Goal: Task Accomplishment & Management: Manage account settings

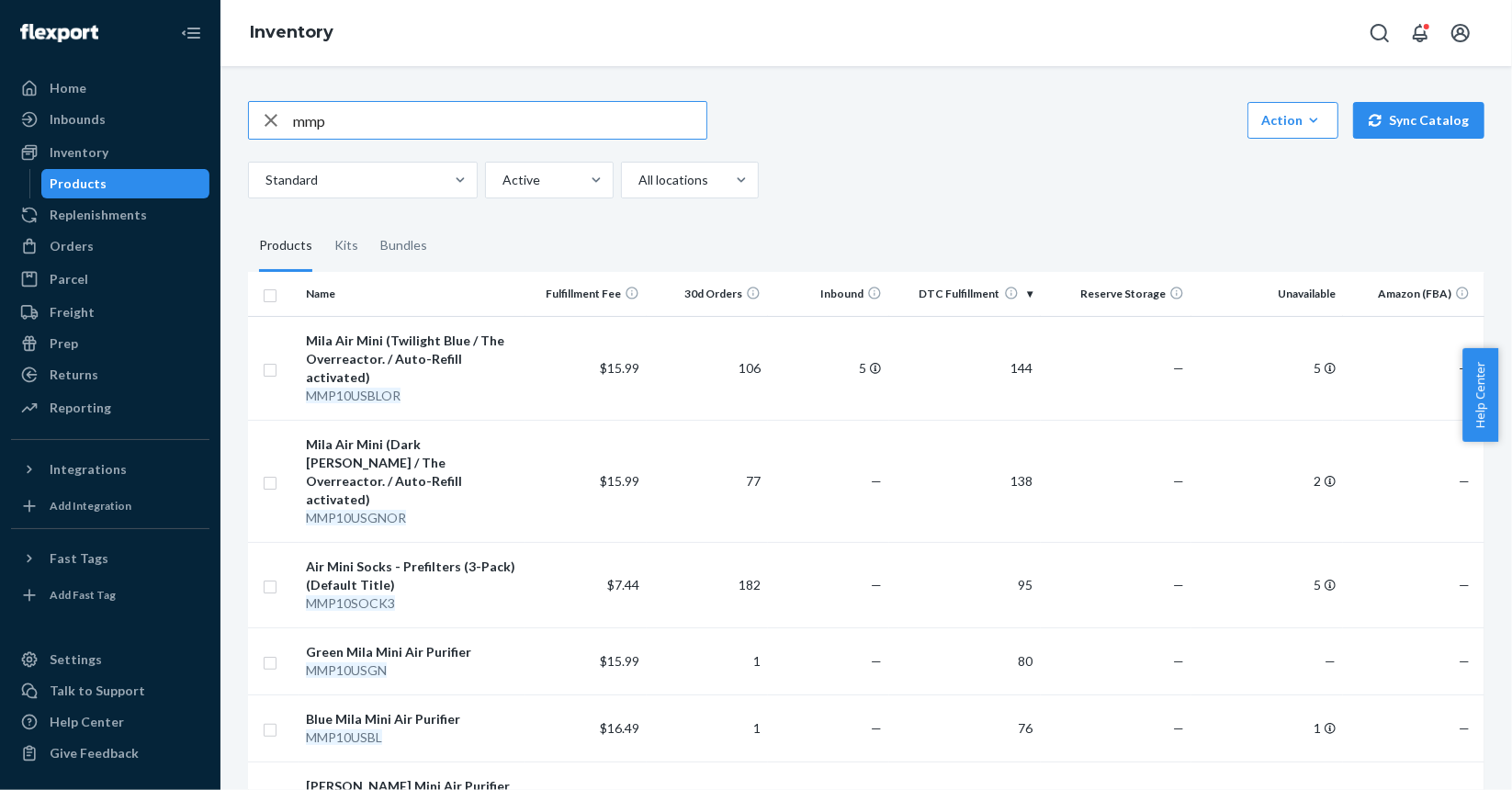
click at [400, 133] on input "mmp" at bounding box center [500, 120] width 414 height 37
paste input "DCXMRJLTWTT"
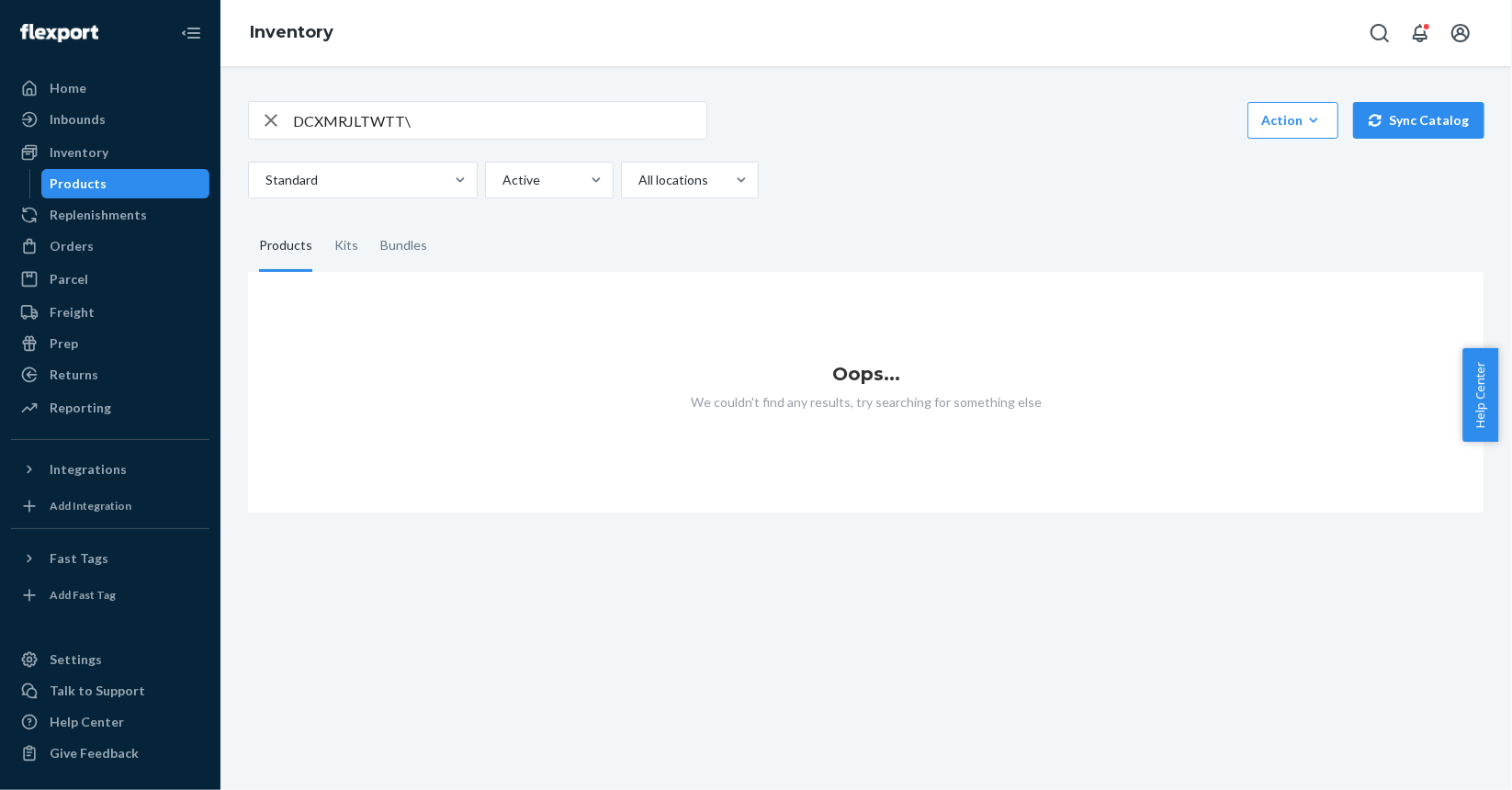
click at [425, 129] on input "DCXMRJLTWTT\" at bounding box center [500, 120] width 414 height 37
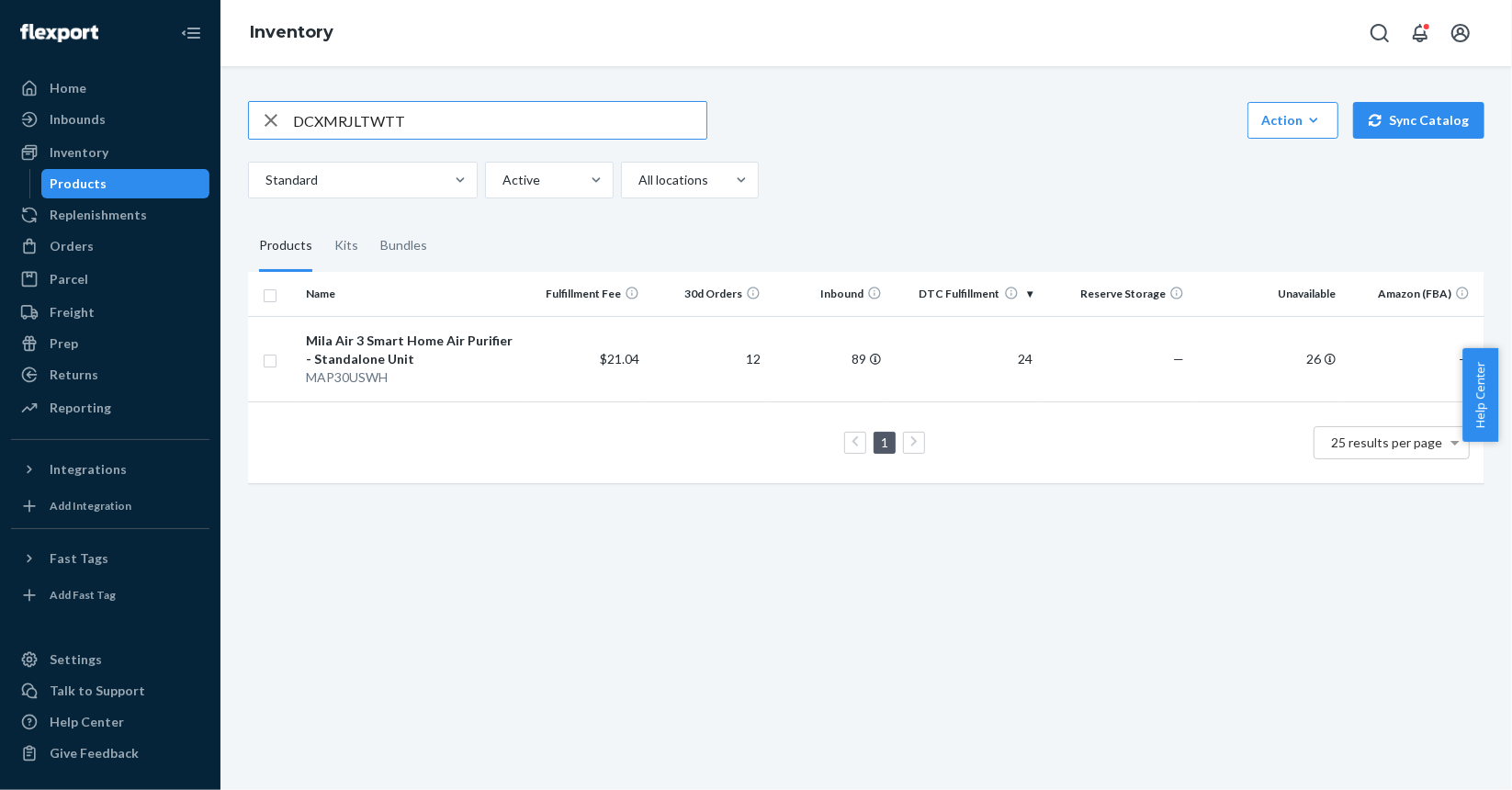
click at [367, 104] on input "DCXMRJLTWTT" at bounding box center [500, 120] width 414 height 37
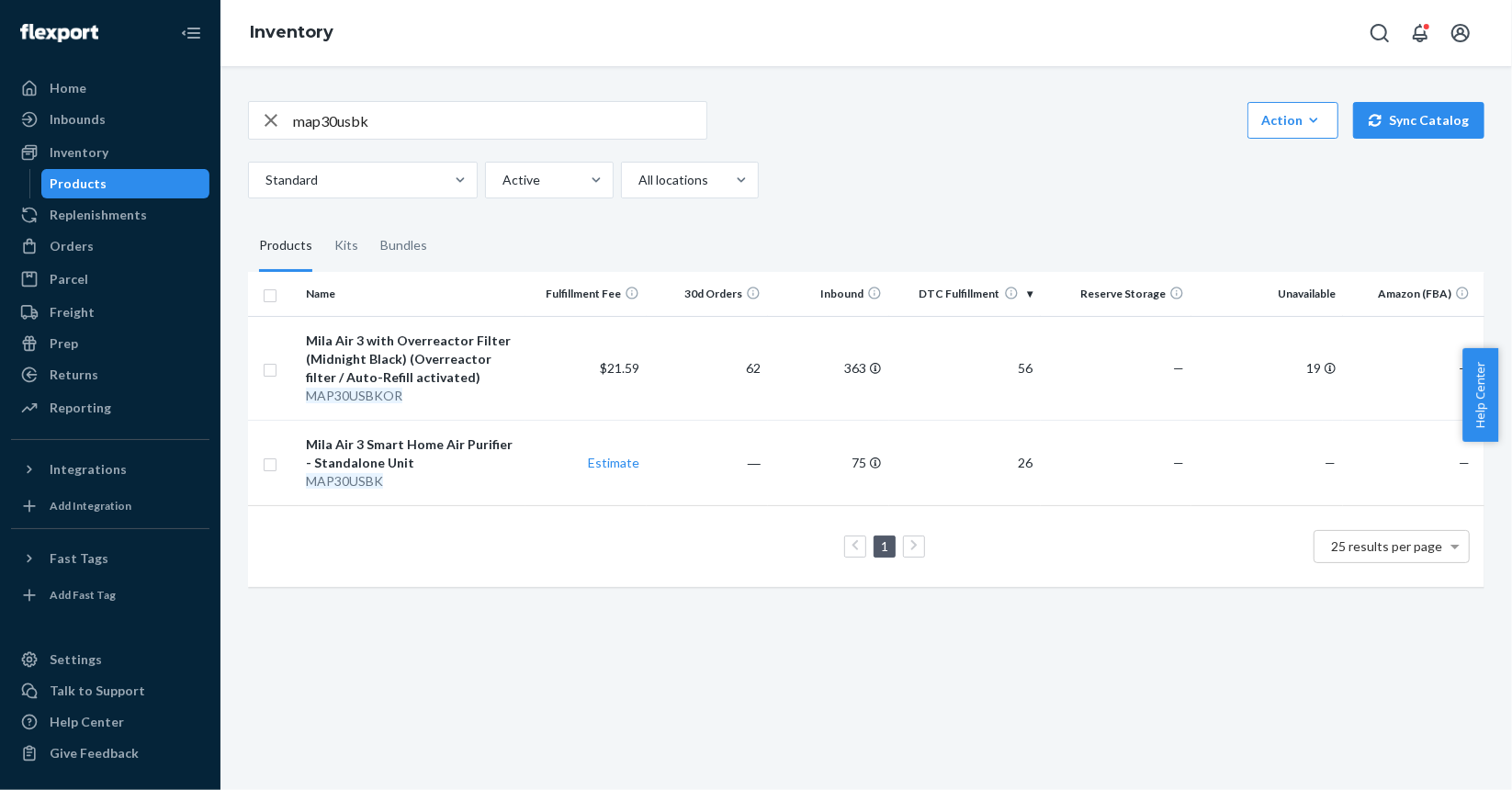
click at [395, 128] on input "map30usbk" at bounding box center [500, 120] width 414 height 37
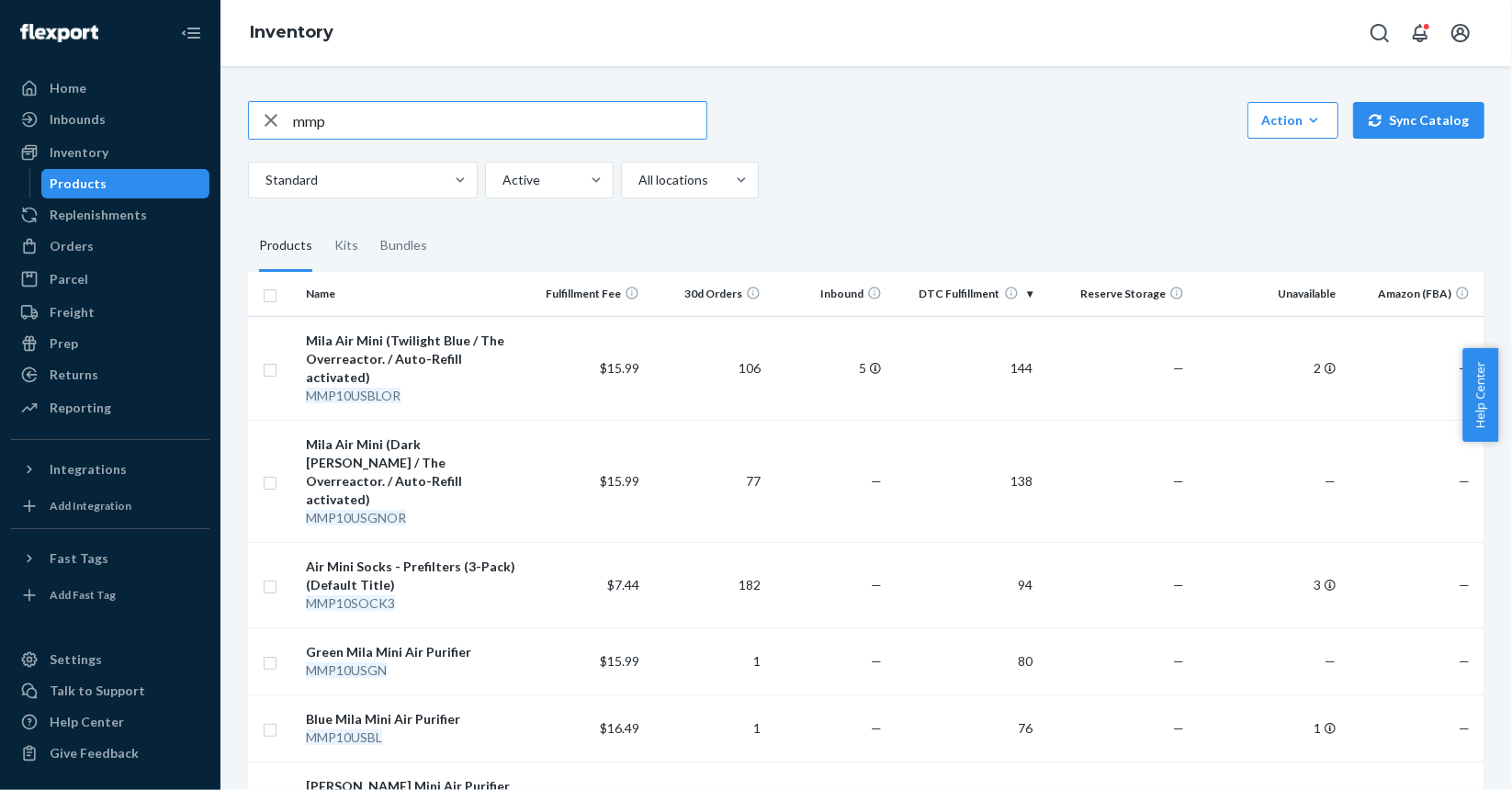
click at [373, 133] on input "mmp" at bounding box center [500, 120] width 414 height 37
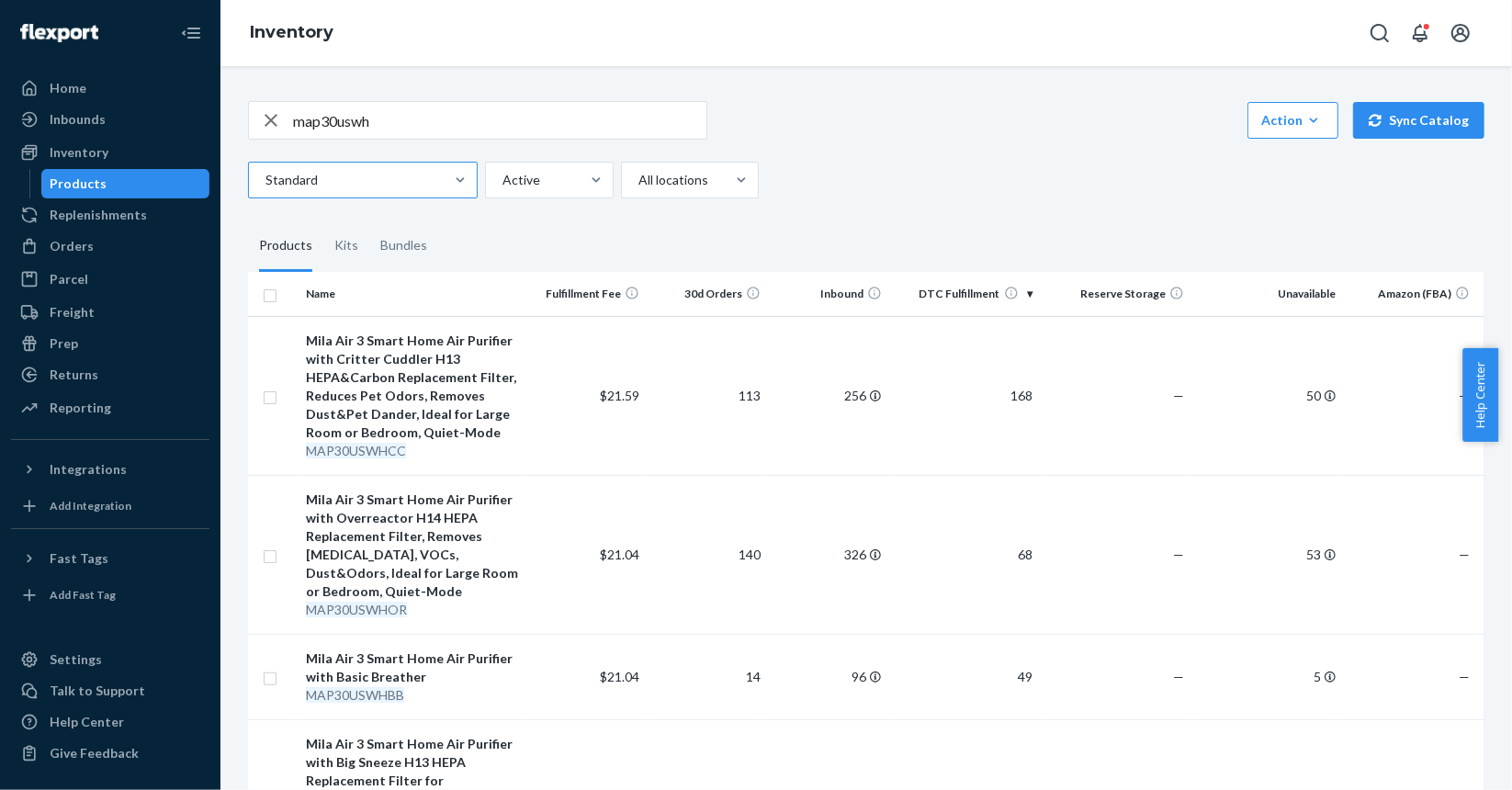
click at [440, 169] on div at bounding box center [361, 180] width 195 height 22
click at [266, 171] on input "Standard" at bounding box center [265, 180] width 2 height 19
click at [464, 132] on input "map30uswh" at bounding box center [500, 120] width 414 height 37
paste input "DQ7GEZ2BQPW"
type input "DQ7GEZ2BQPW"
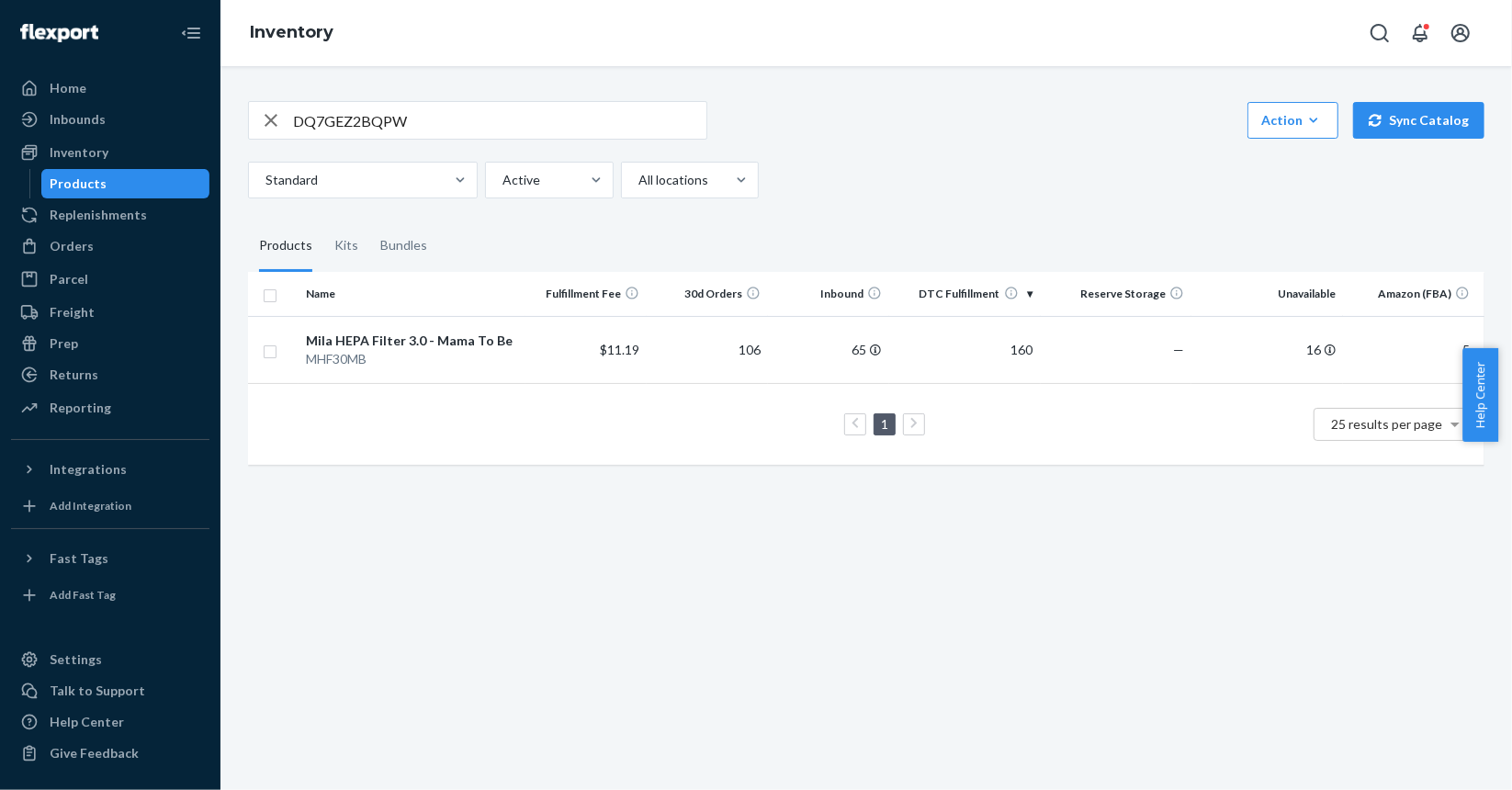
click at [454, 596] on div "DQ7GEZ2BQPW Action Create product Create kit or bundle Bulk create products Bul…" at bounding box center [866, 429] width 1291 height 725
click at [68, 237] on div "Orders" at bounding box center [71, 246] width 44 height 19
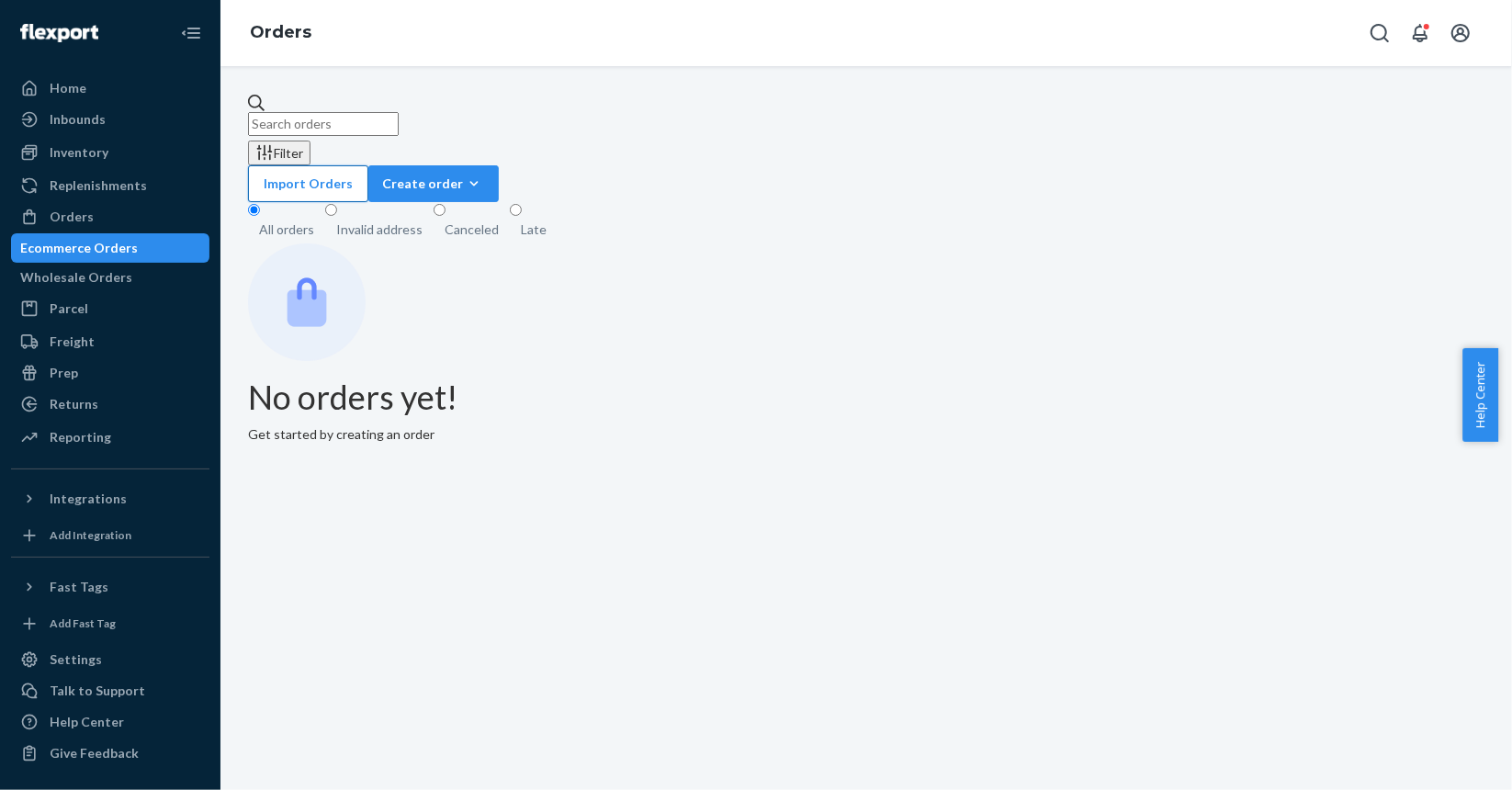
click at [368, 165] on button "Import Orders" at bounding box center [307, 184] width 120 height 37
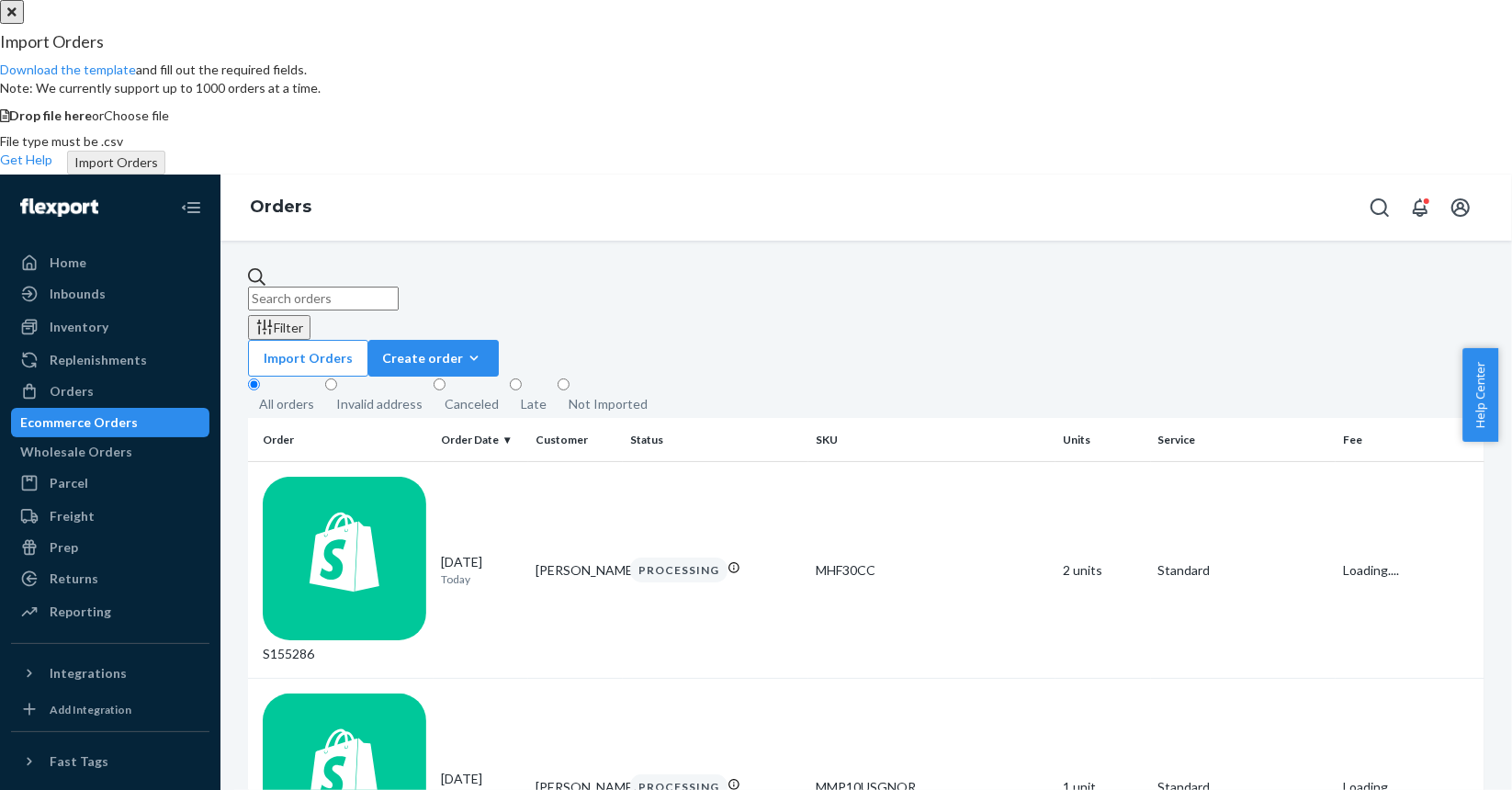
click at [170, 123] on span "Choose file" at bounding box center [137, 115] width 65 height 16
click at [17, 19] on icon "Close" at bounding box center [12, 12] width 9 height 13
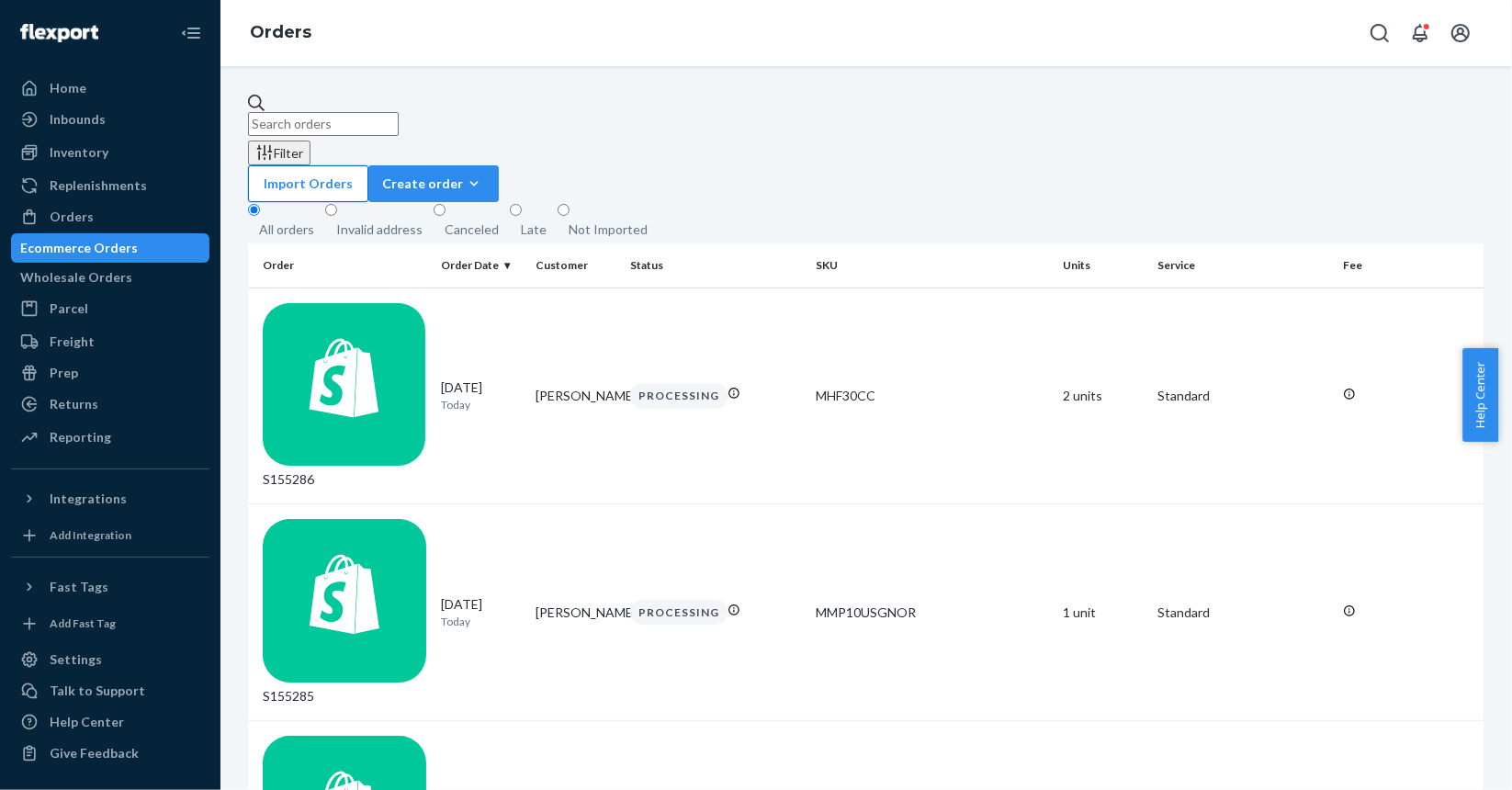
click at [368, 165] on button "Import Orders" at bounding box center [307, 184] width 120 height 37
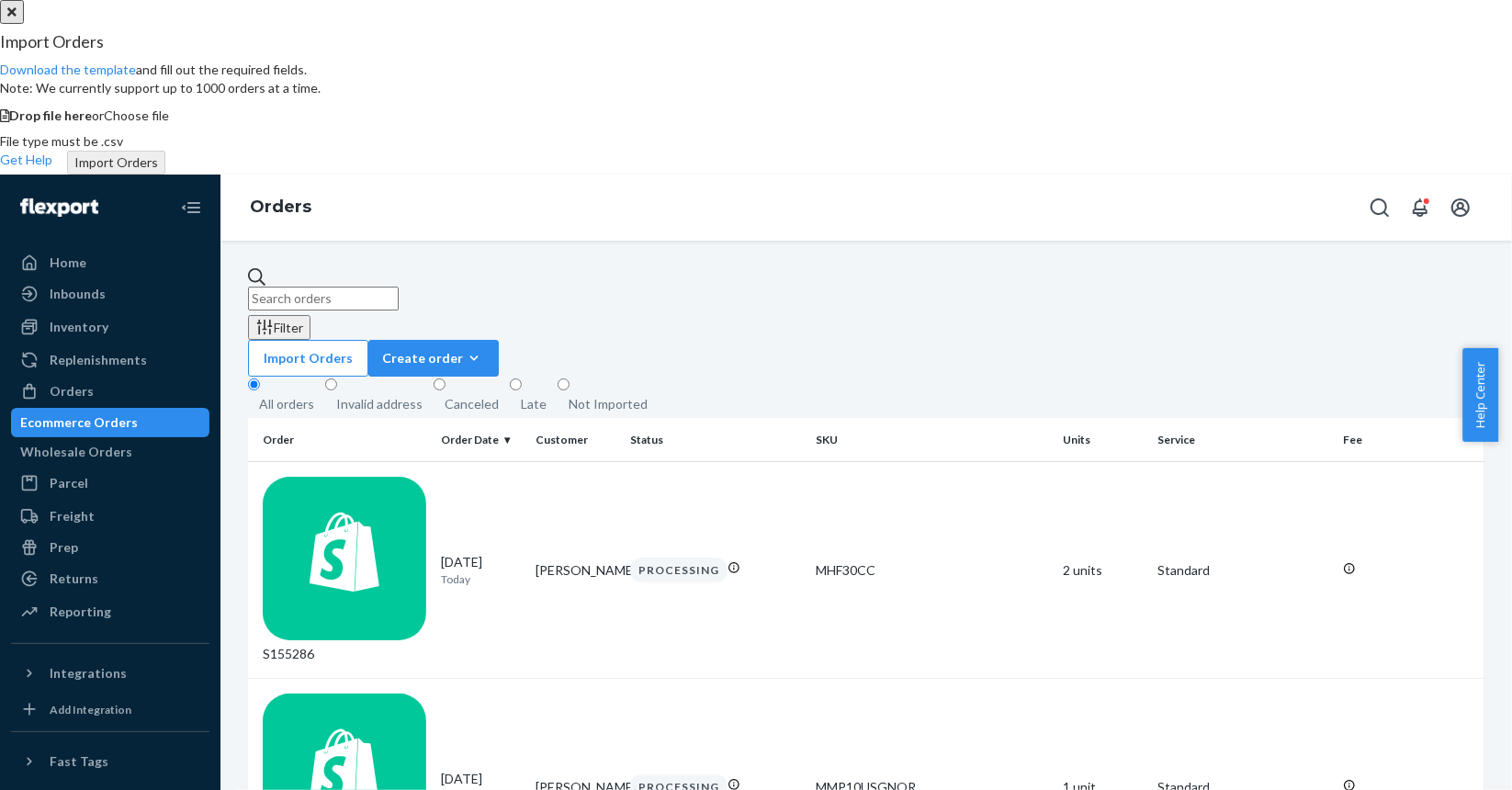
click at [170, 123] on span "Choose file" at bounding box center [137, 115] width 65 height 16
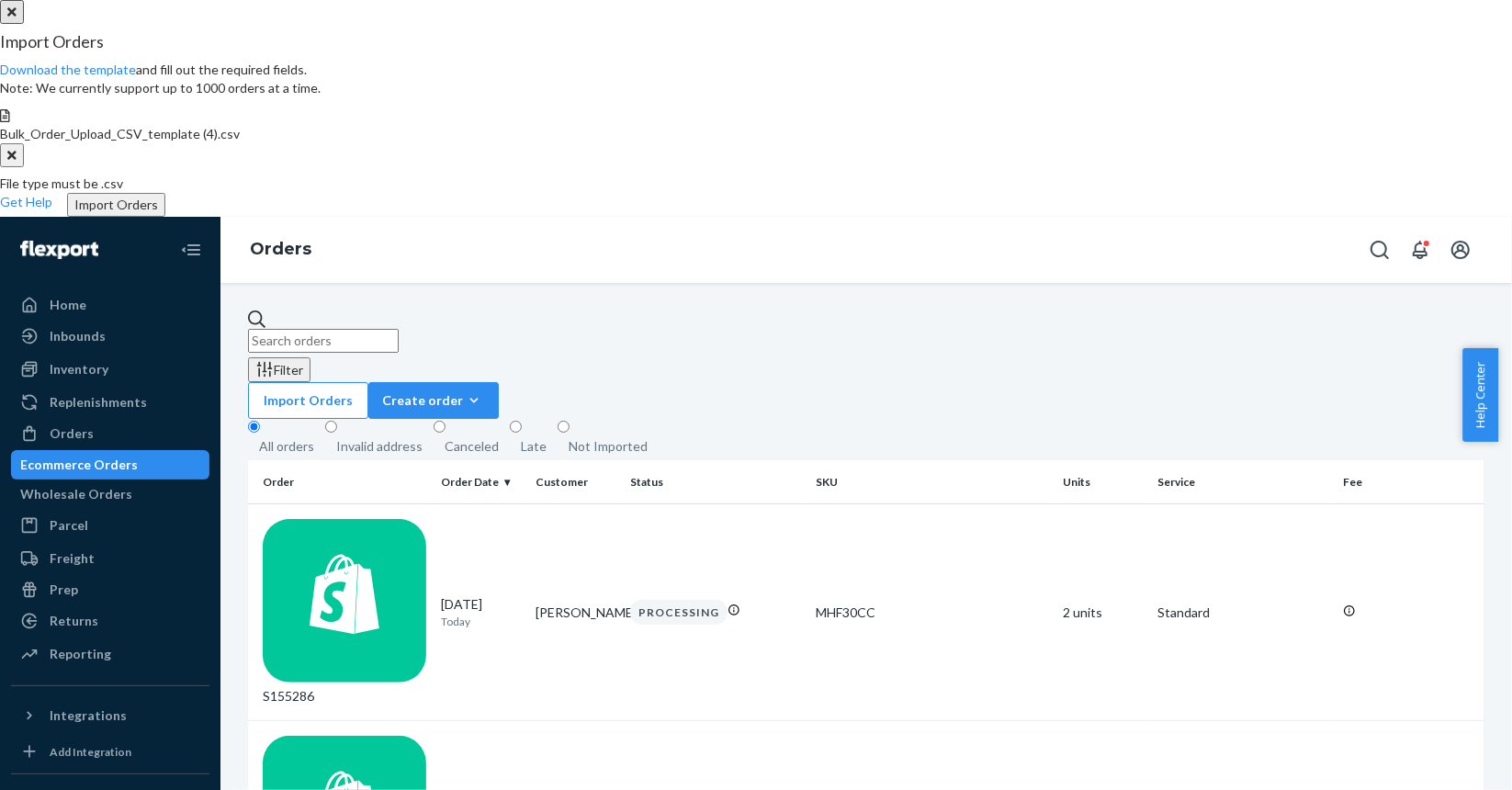
click at [165, 217] on button "Import Orders" at bounding box center [116, 205] width 99 height 23
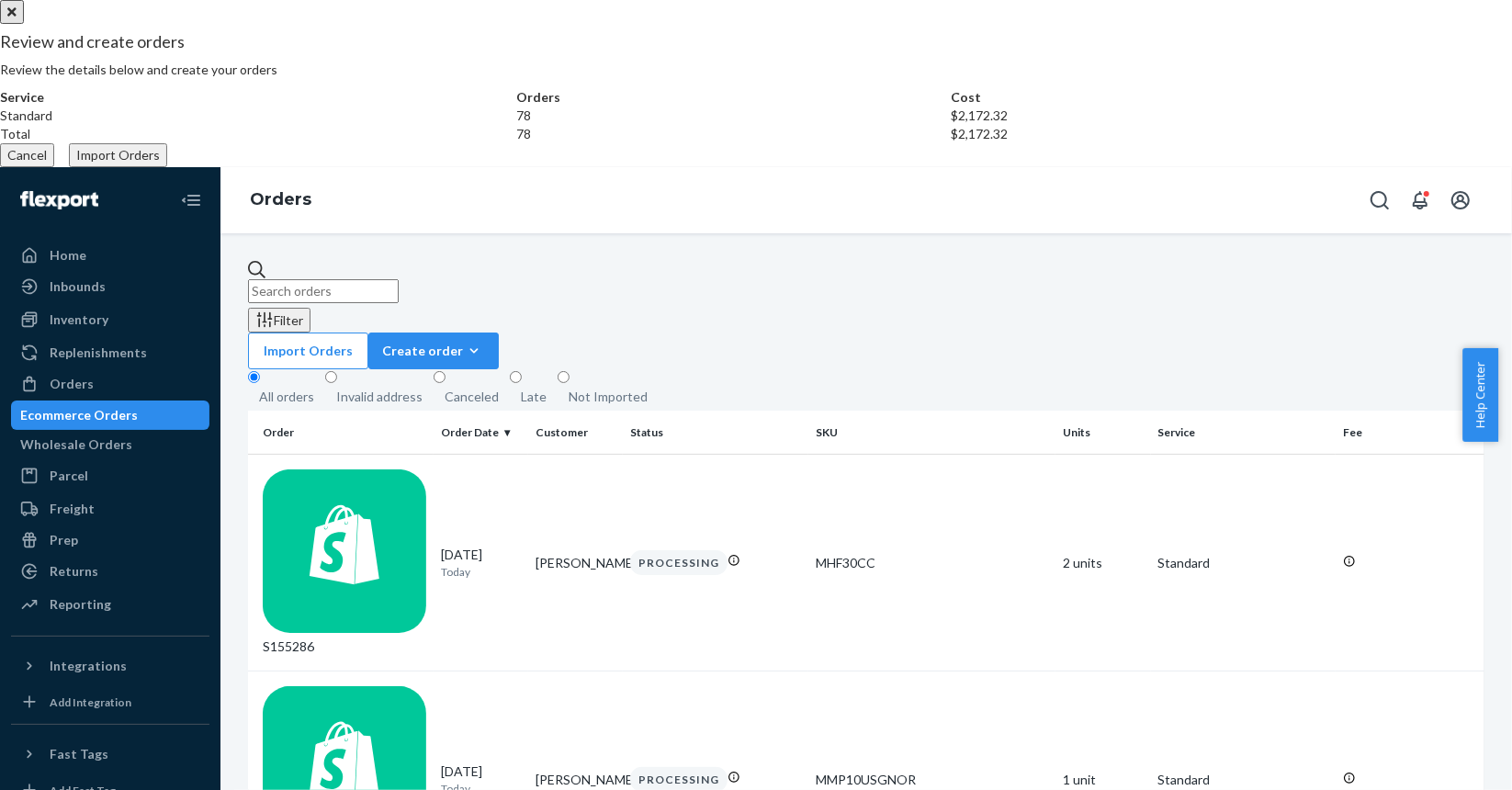
click at [167, 167] on button "Import Orders" at bounding box center [118, 155] width 99 height 23
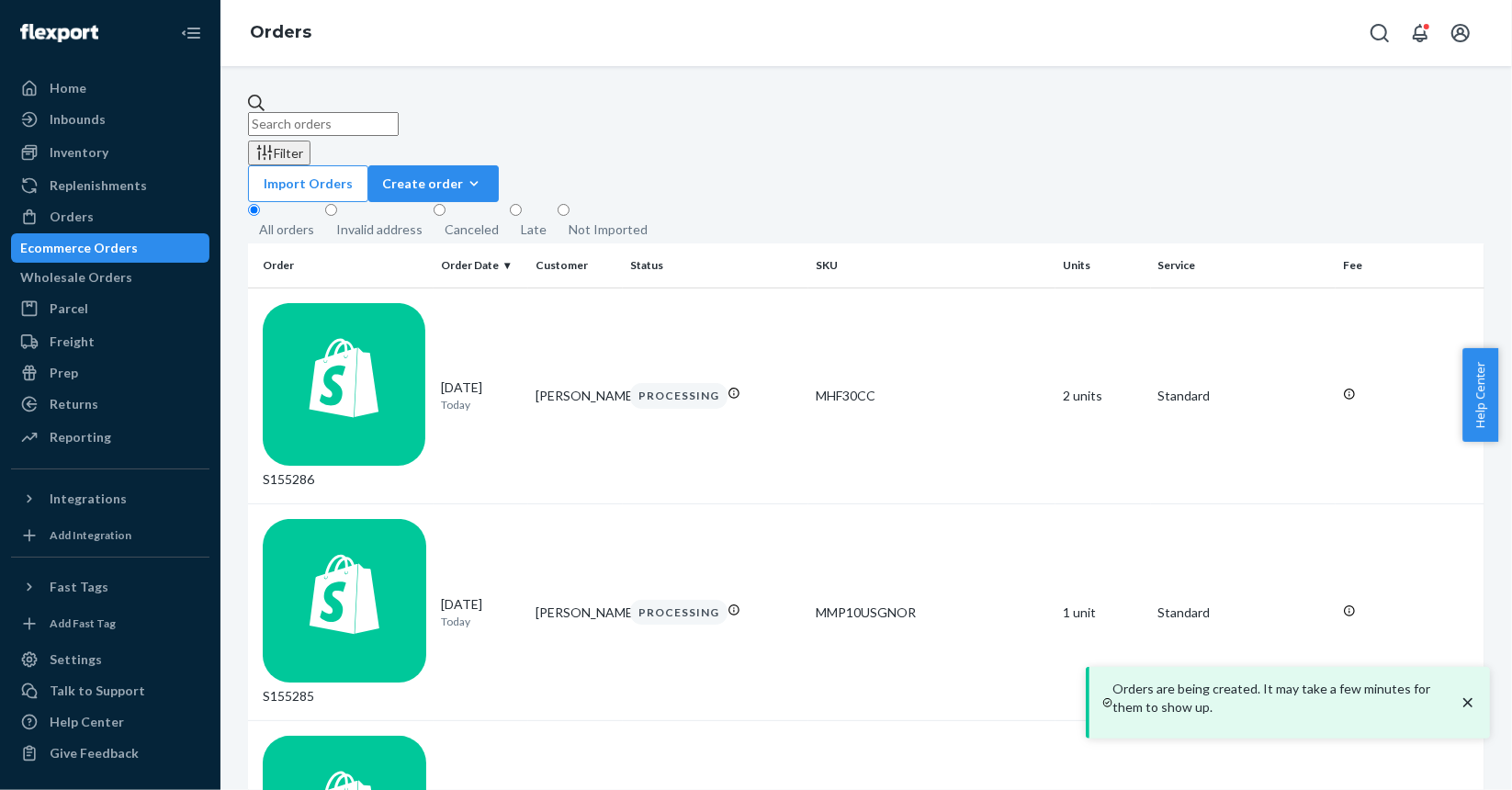
click at [398, 112] on input "text" at bounding box center [323, 124] width 150 height 23
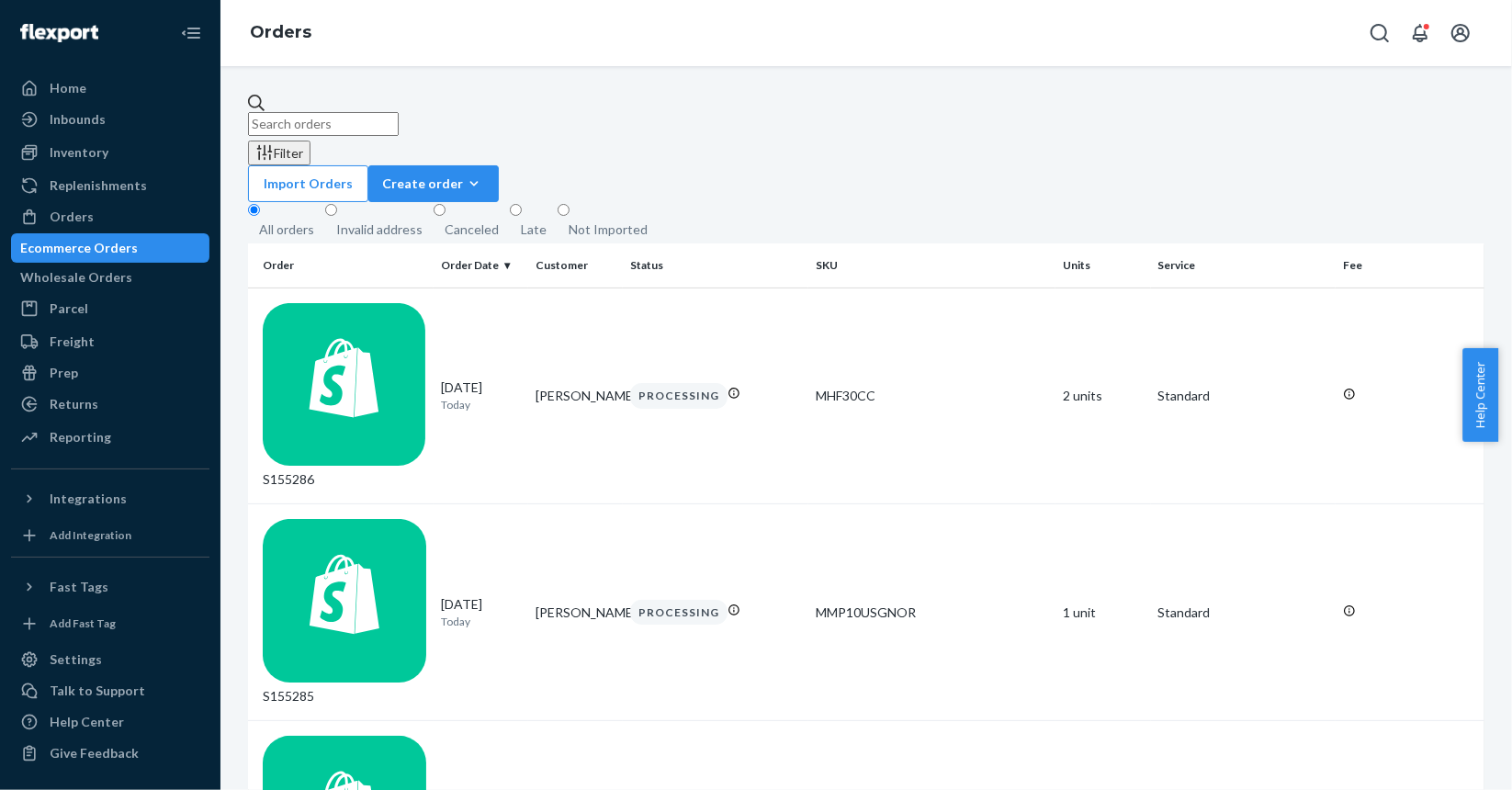
paste input "S147518"
type input "S147518"
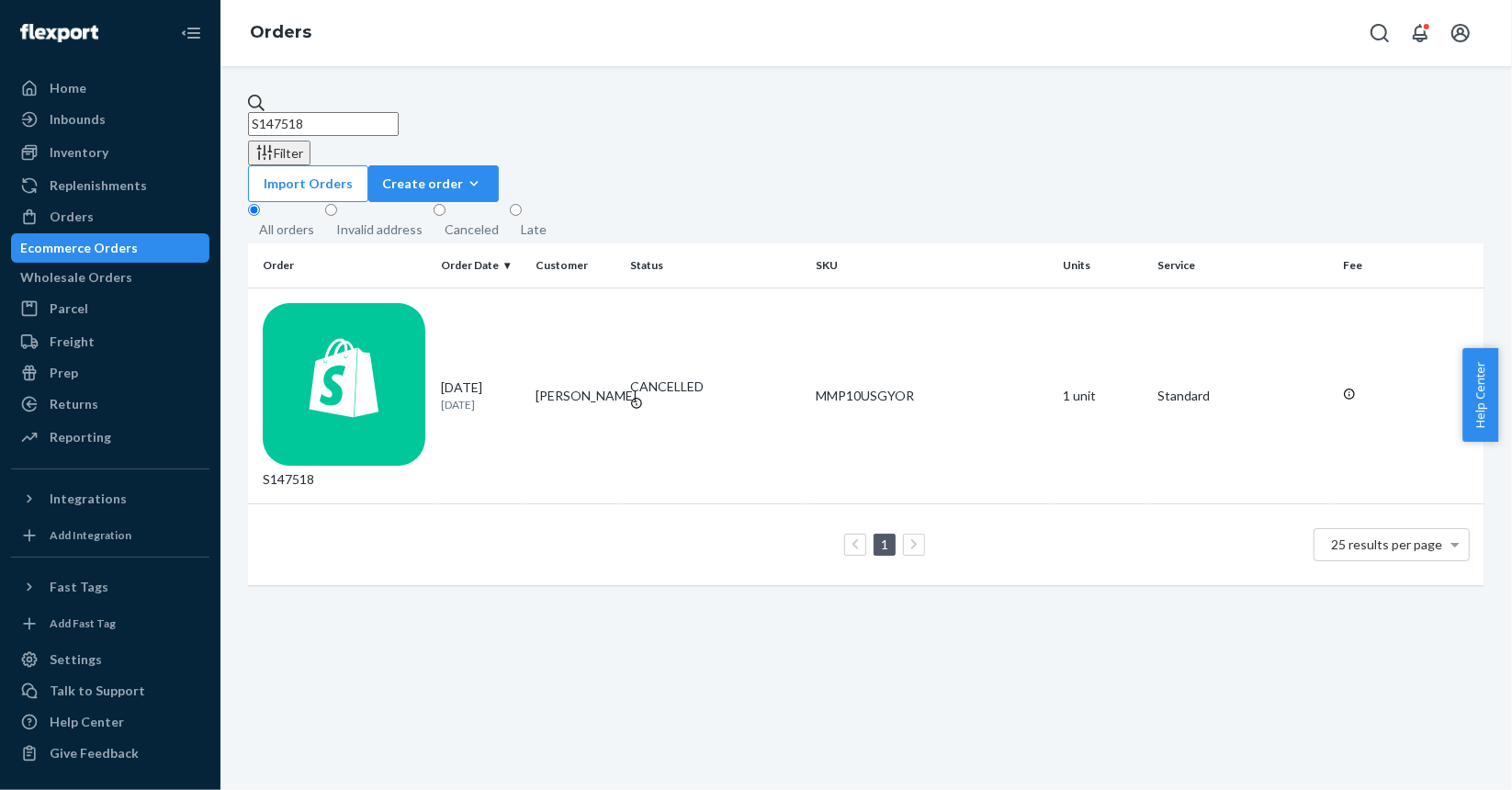
click at [398, 112] on input "S147518" at bounding box center [323, 124] width 150 height 23
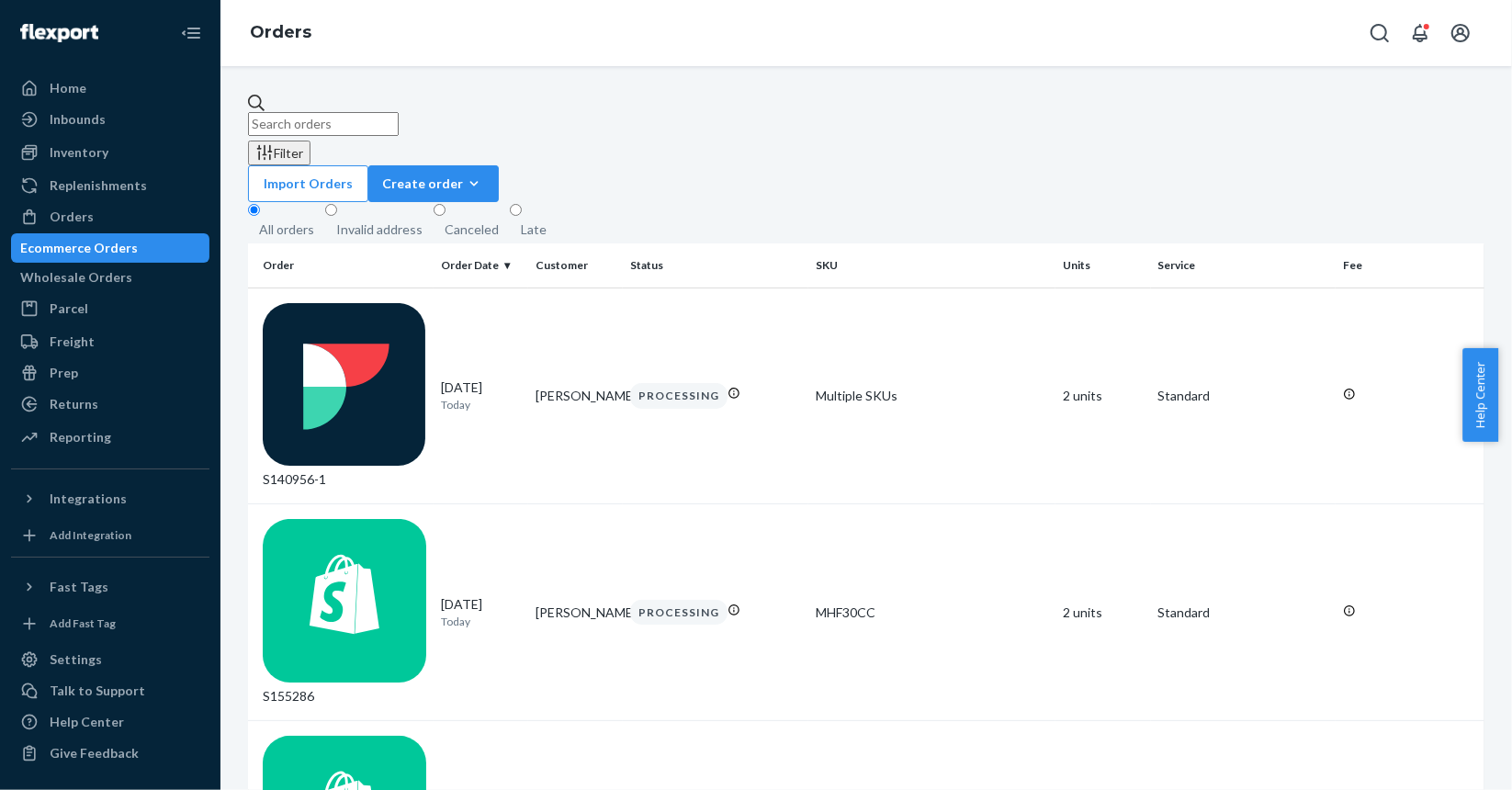
click at [398, 124] on input "text" at bounding box center [323, 124] width 150 height 23
paste input "S147518-1"
type input "S147518-1"
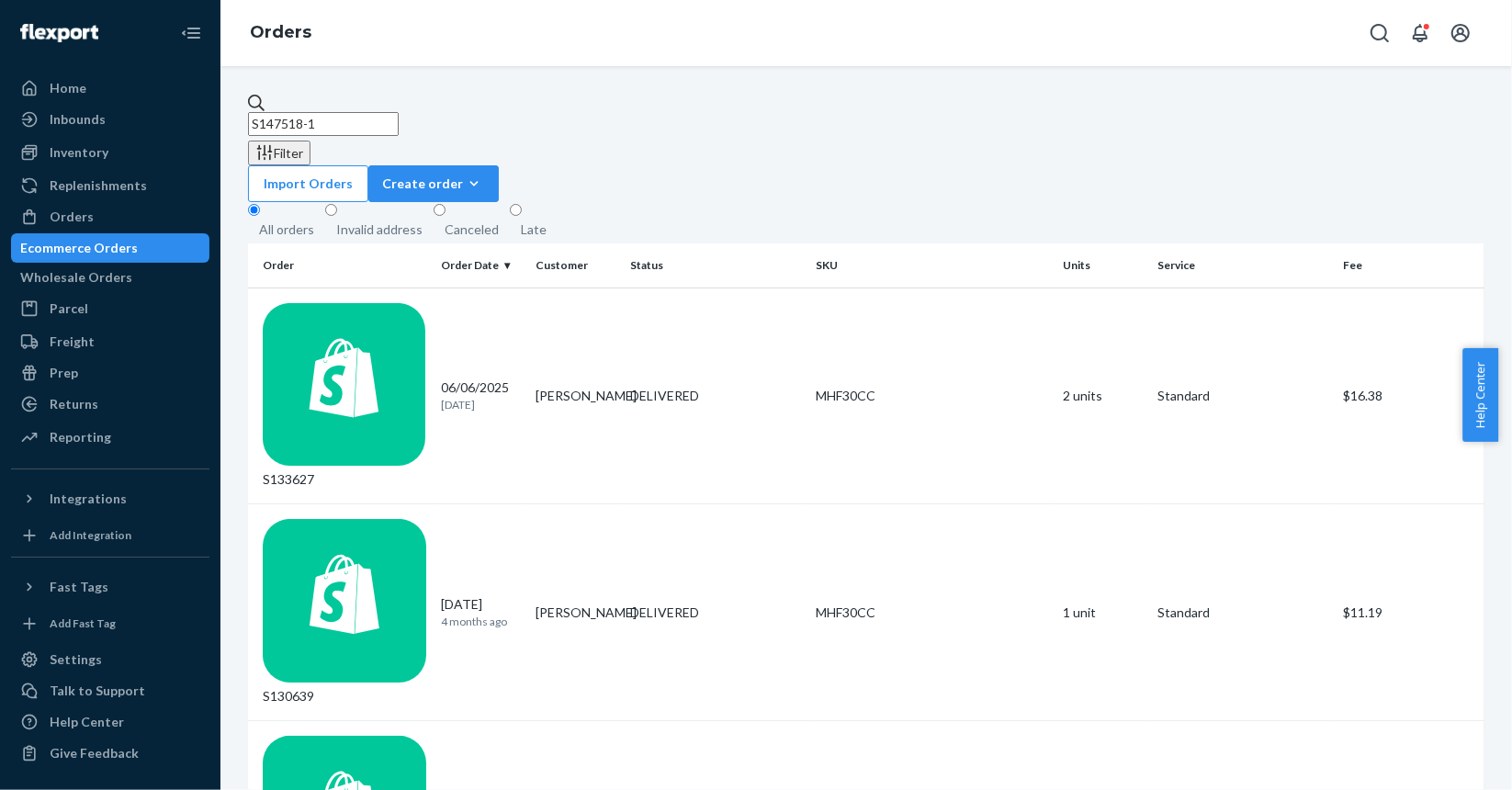
click at [362, 112] on input "S147518-1" at bounding box center [323, 124] width 150 height 23
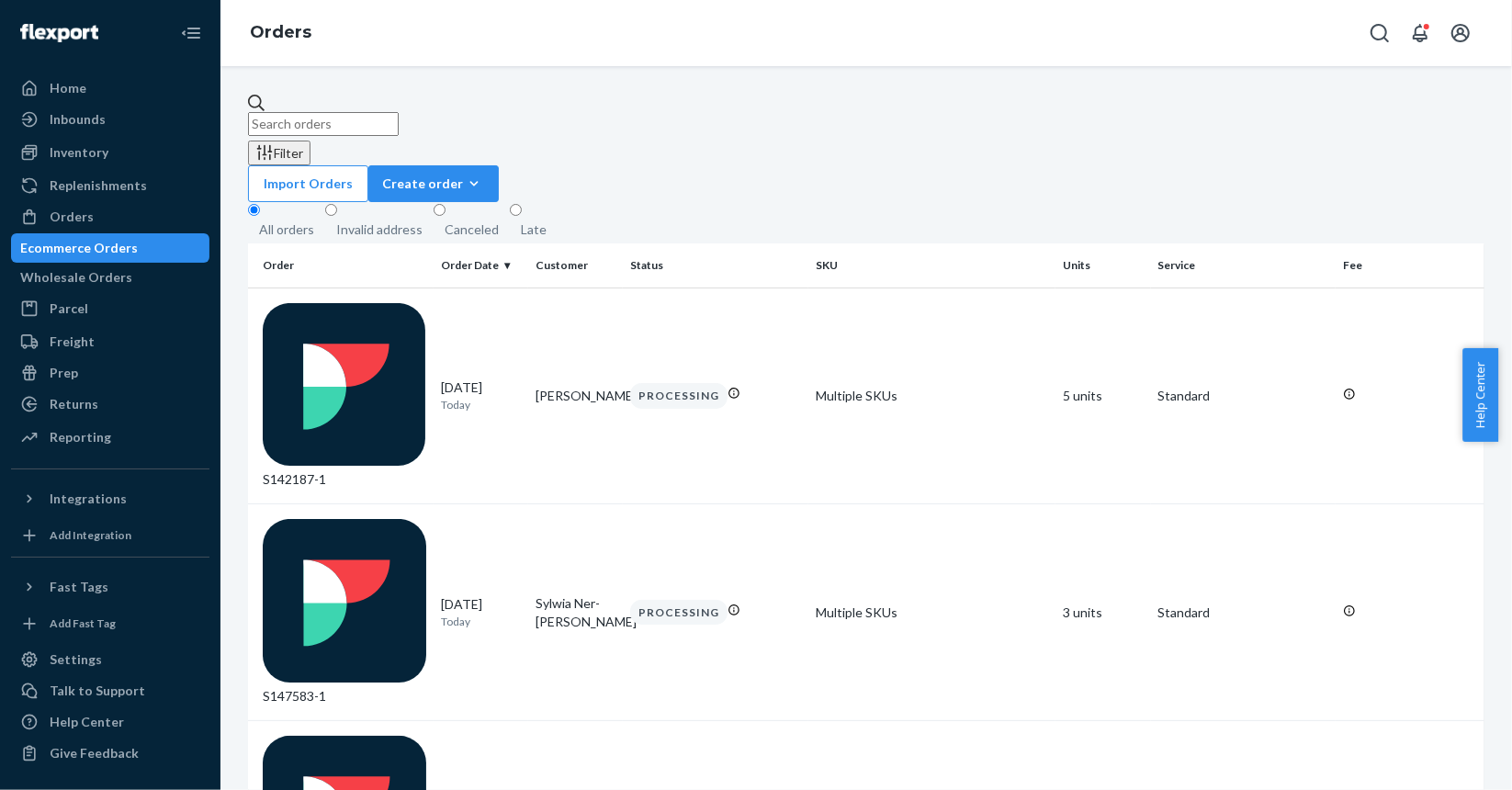
paste input "S147518-1"
type input "S147518-1"
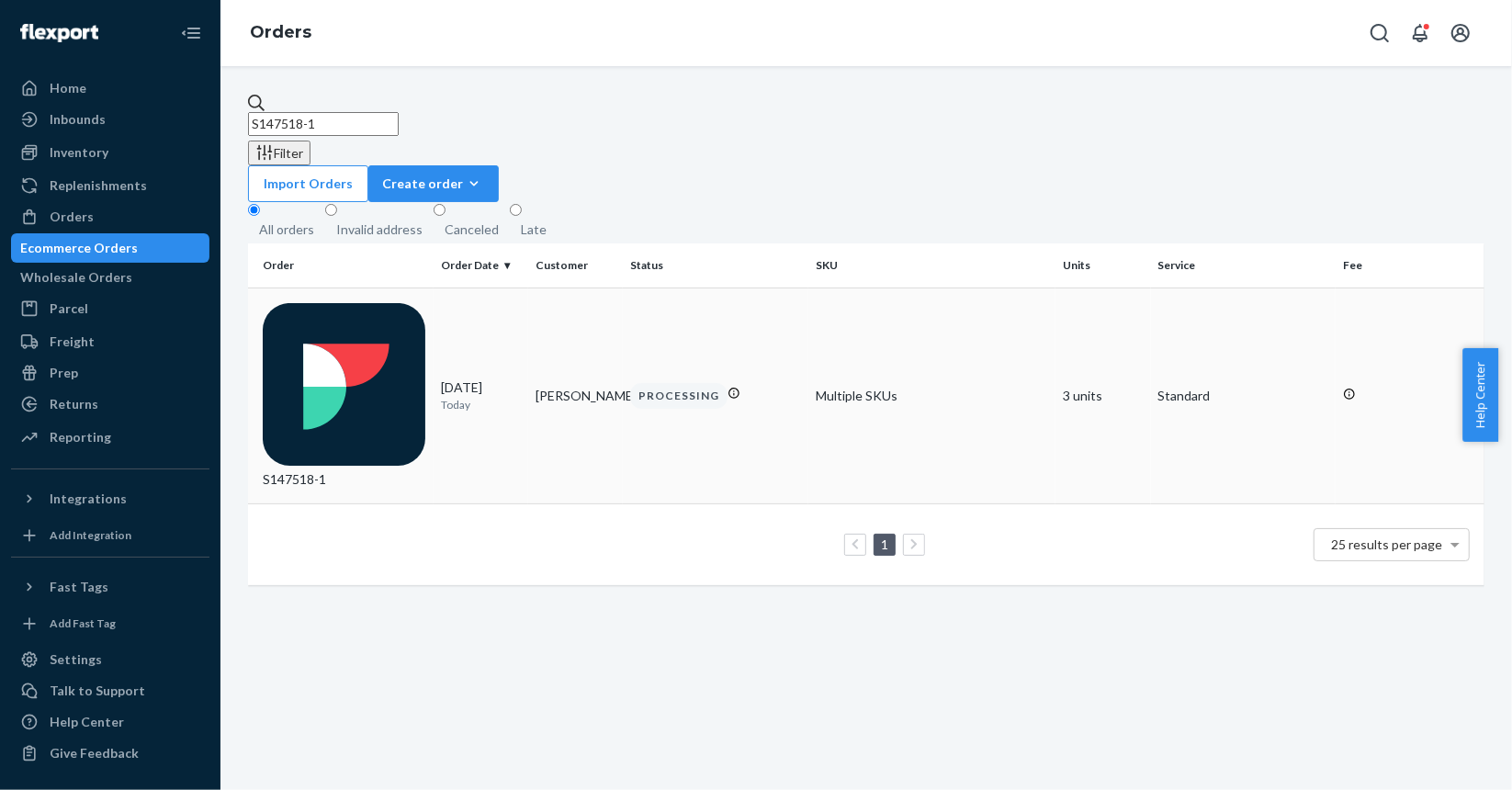
click at [377, 304] on div "S147518-1" at bounding box center [345, 396] width 164 height 187
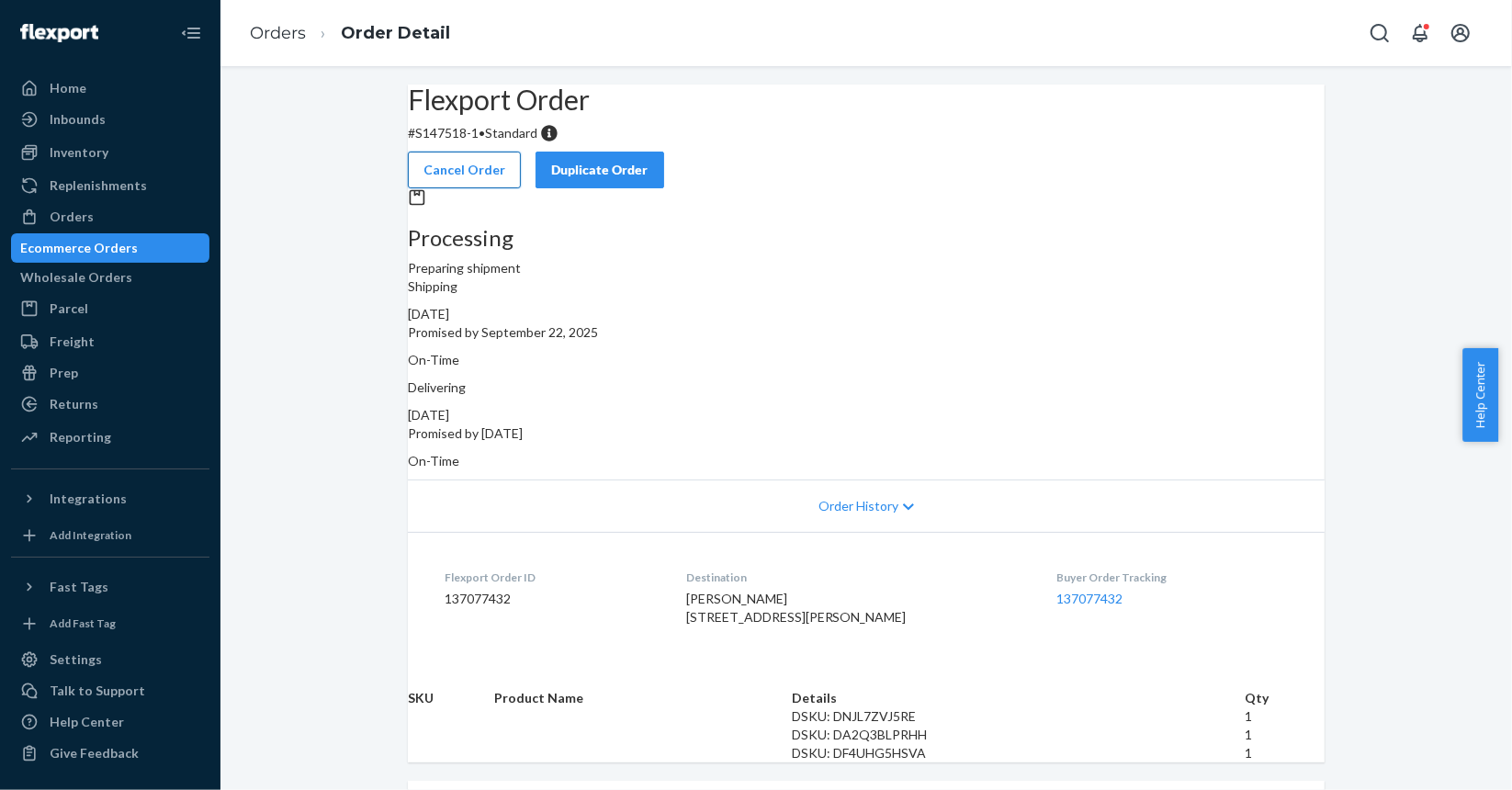
click at [521, 151] on button "Cancel Order" at bounding box center [465, 170] width 113 height 37
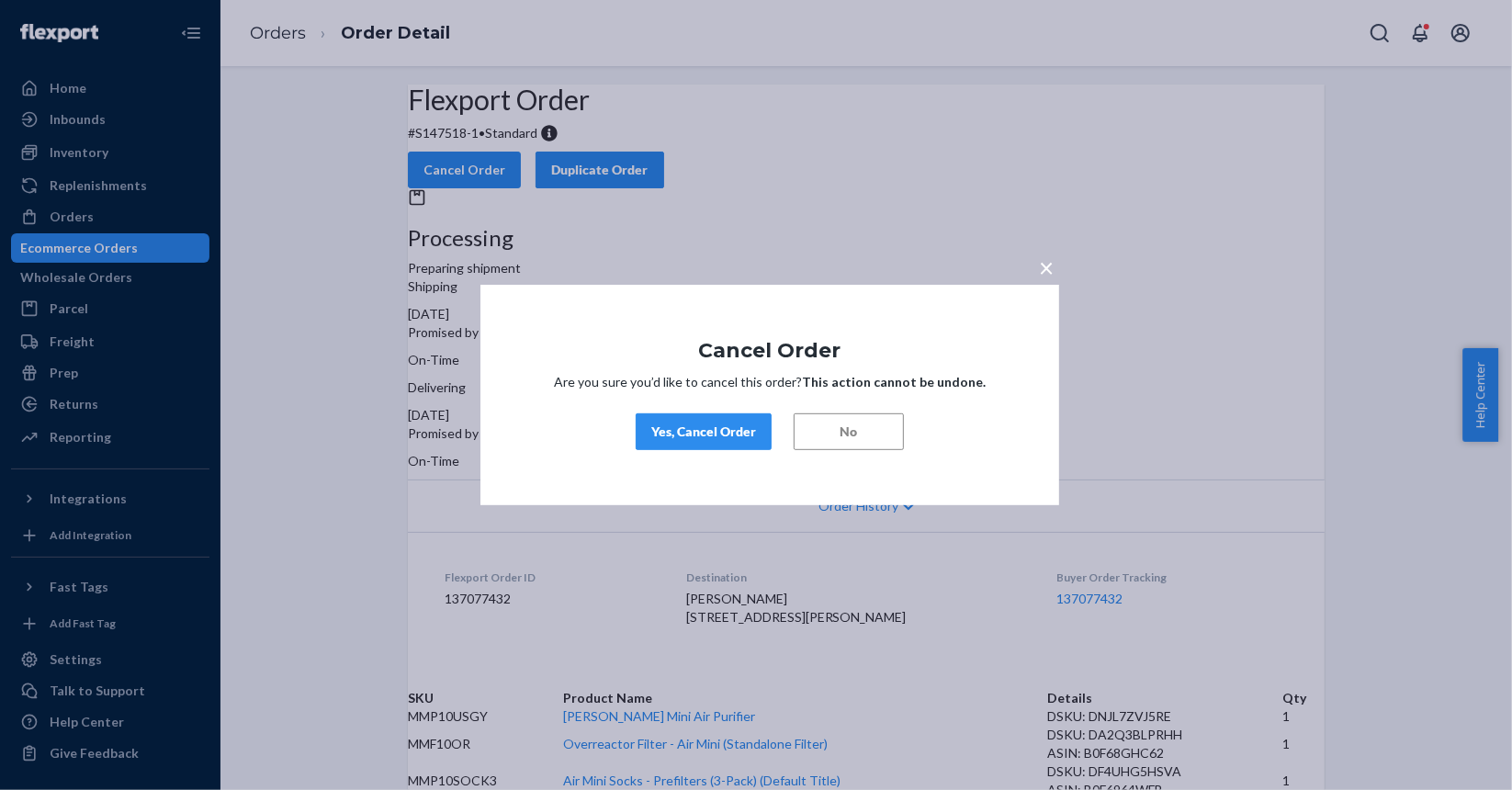
click at [716, 430] on div "Yes, Cancel Order" at bounding box center [703, 432] width 104 height 19
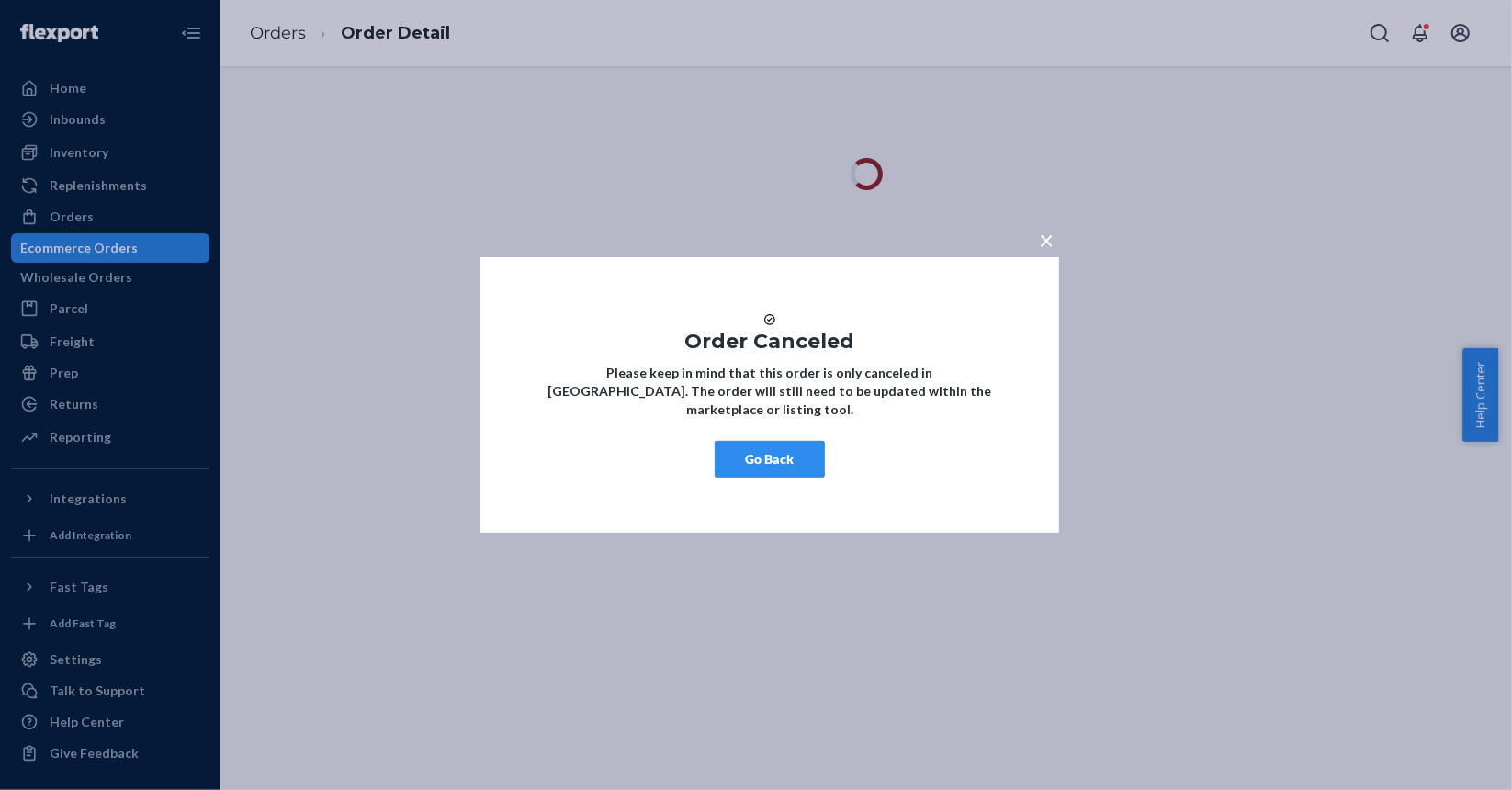
click at [747, 444] on div "× Order Canceled Please keep in mind that this order is only canceled in [GEOGR…" at bounding box center [769, 395] width 579 height 275
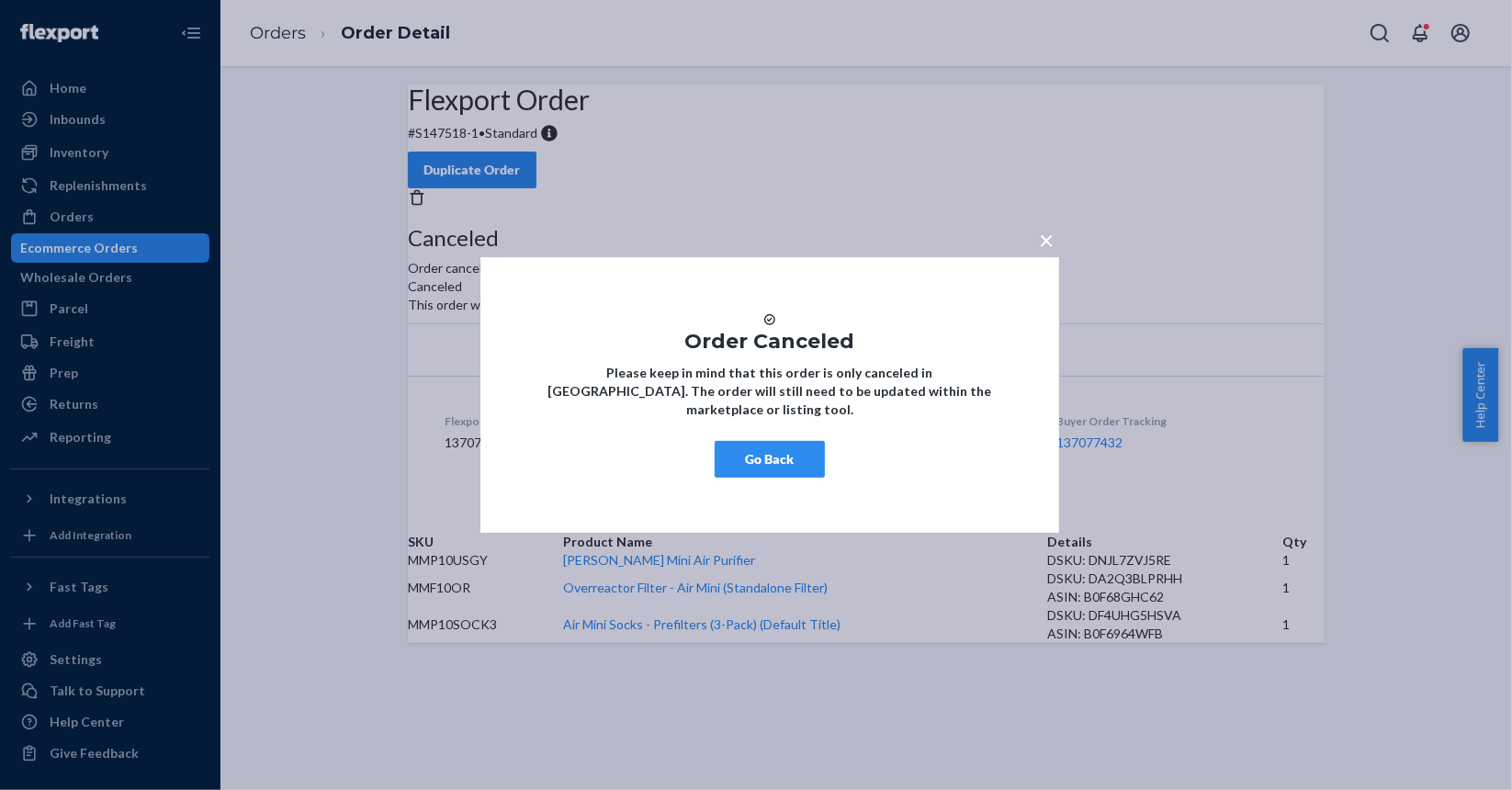
click at [746, 459] on button "Go Back" at bounding box center [769, 460] width 110 height 37
